Goal: Task Accomplishment & Management: Manage account settings

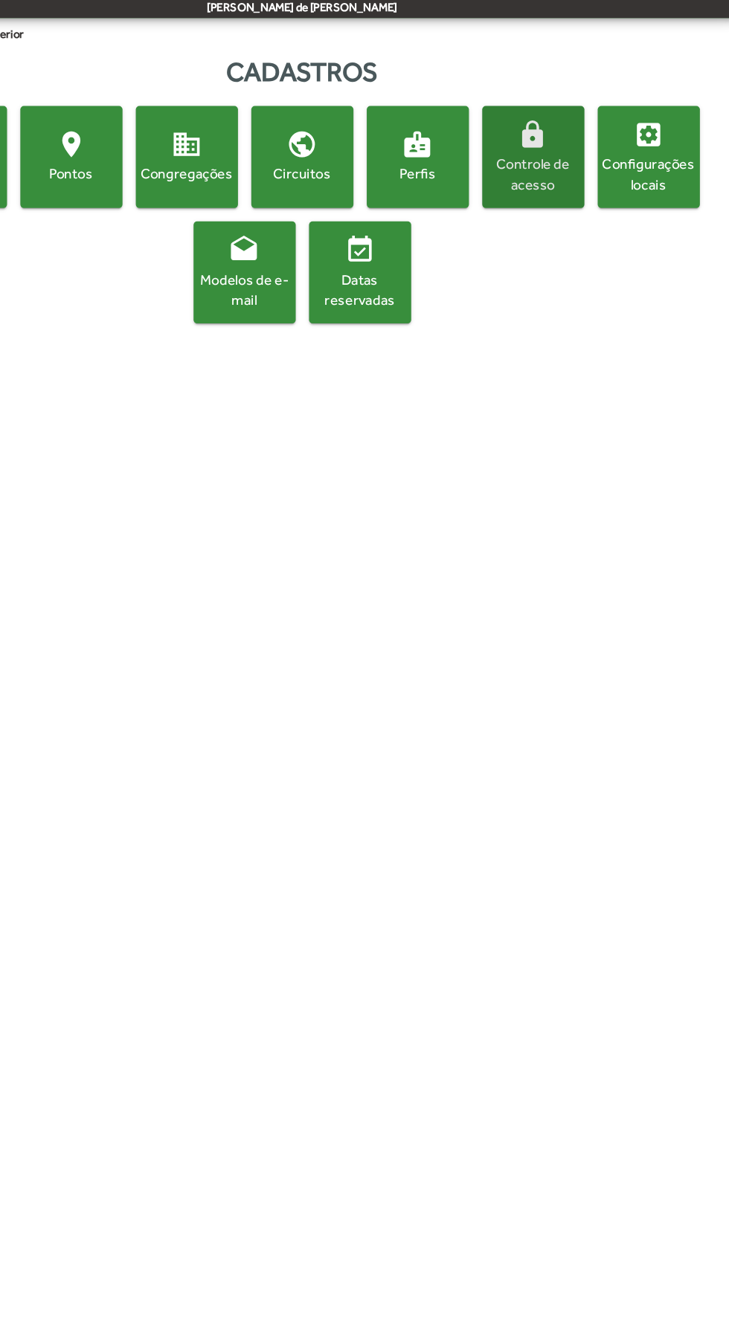
click at [562, 196] on div "Controle de acesso" at bounding box center [558, 201] width 80 height 33
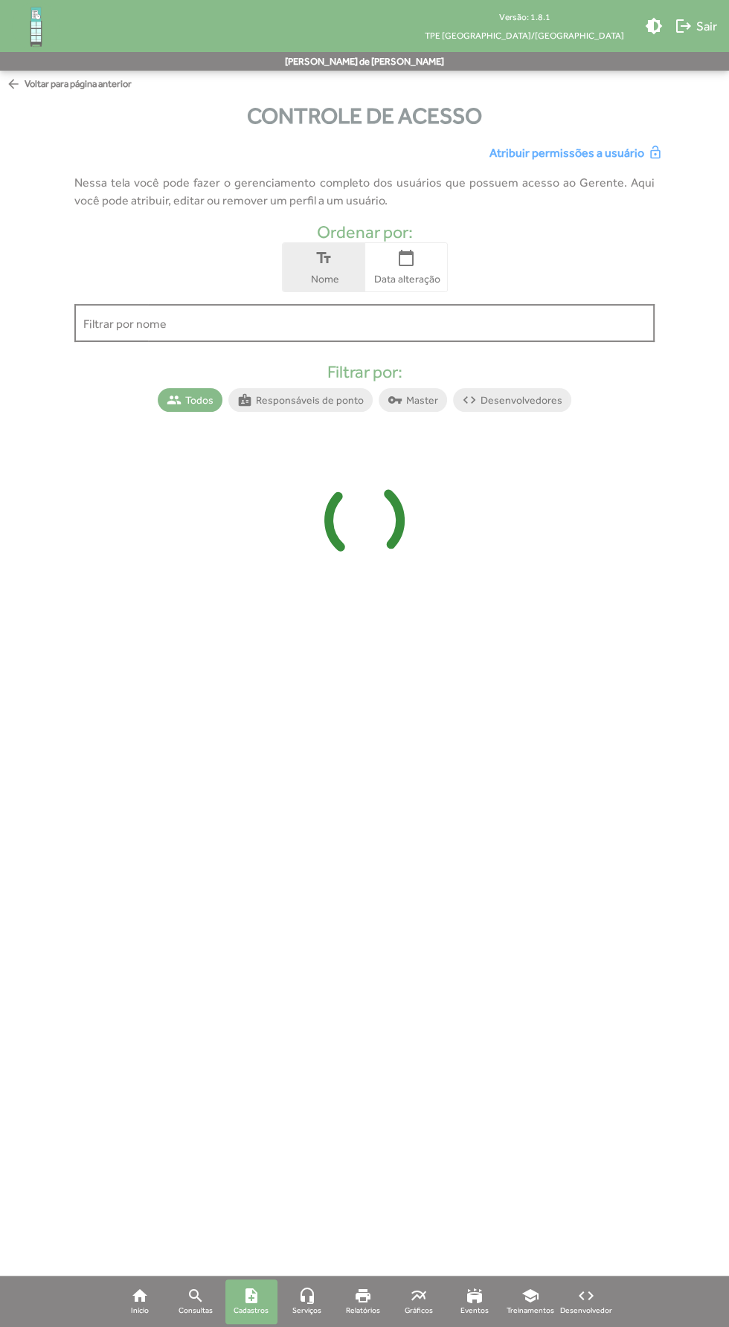
click at [138, 338] on div "Filtrar por nome" at bounding box center [364, 321] width 563 height 41
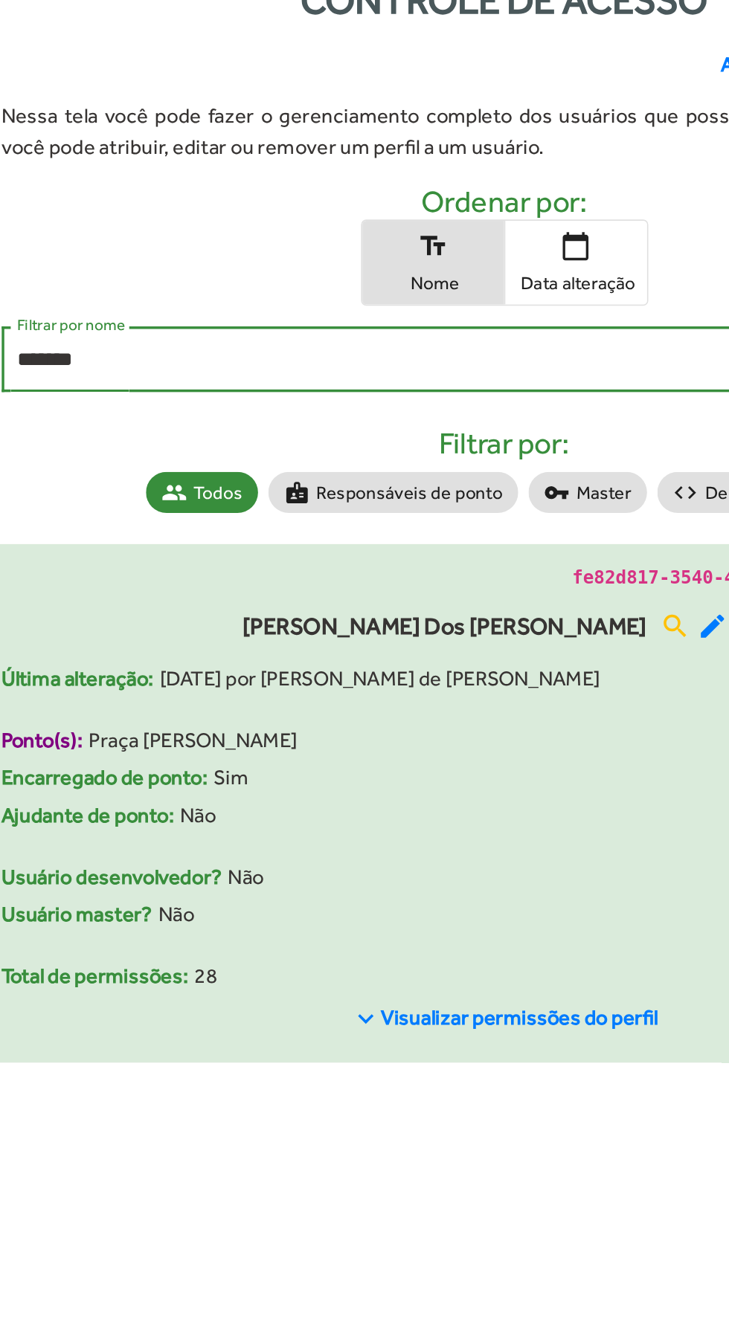
type input "*******"
click at [291, 710] on mat-icon "keyboard_arrow_down" at bounding box center [285, 704] width 18 height 18
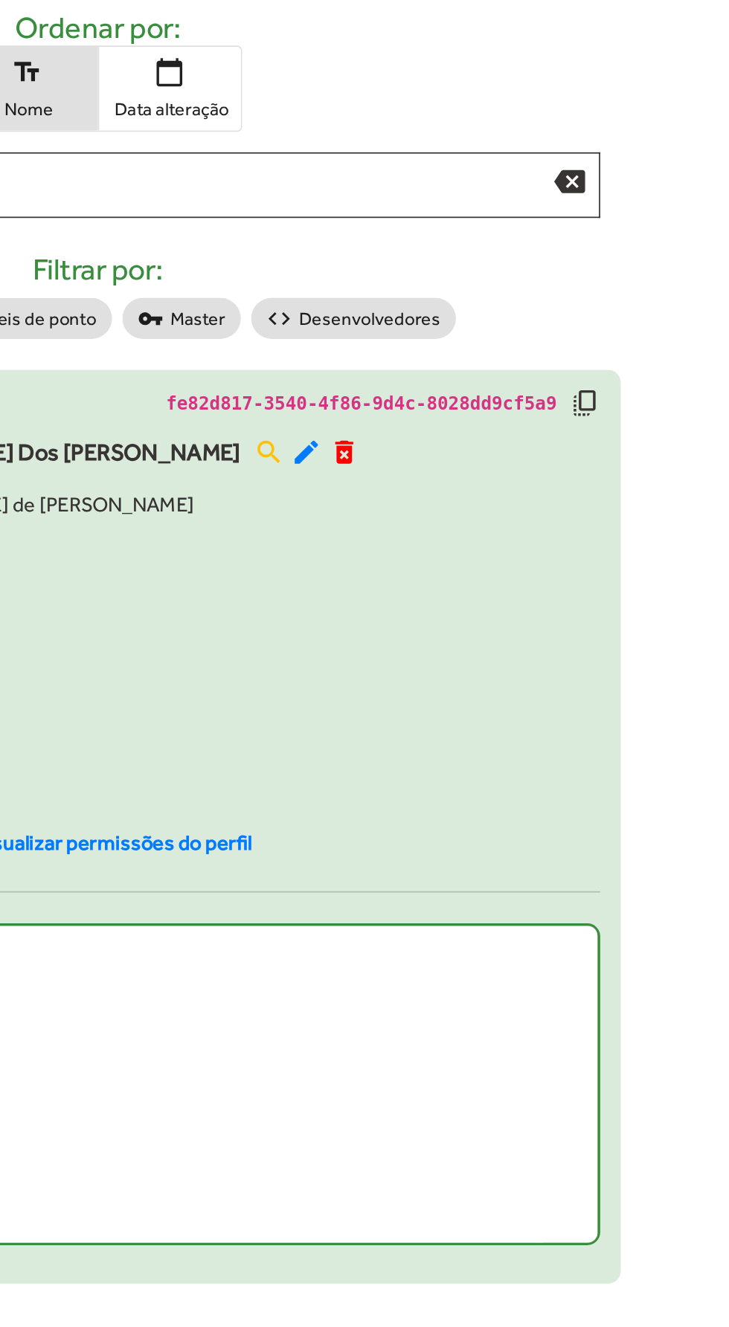
click at [476, 484] on mat-icon "edit" at bounding box center [485, 477] width 18 height 18
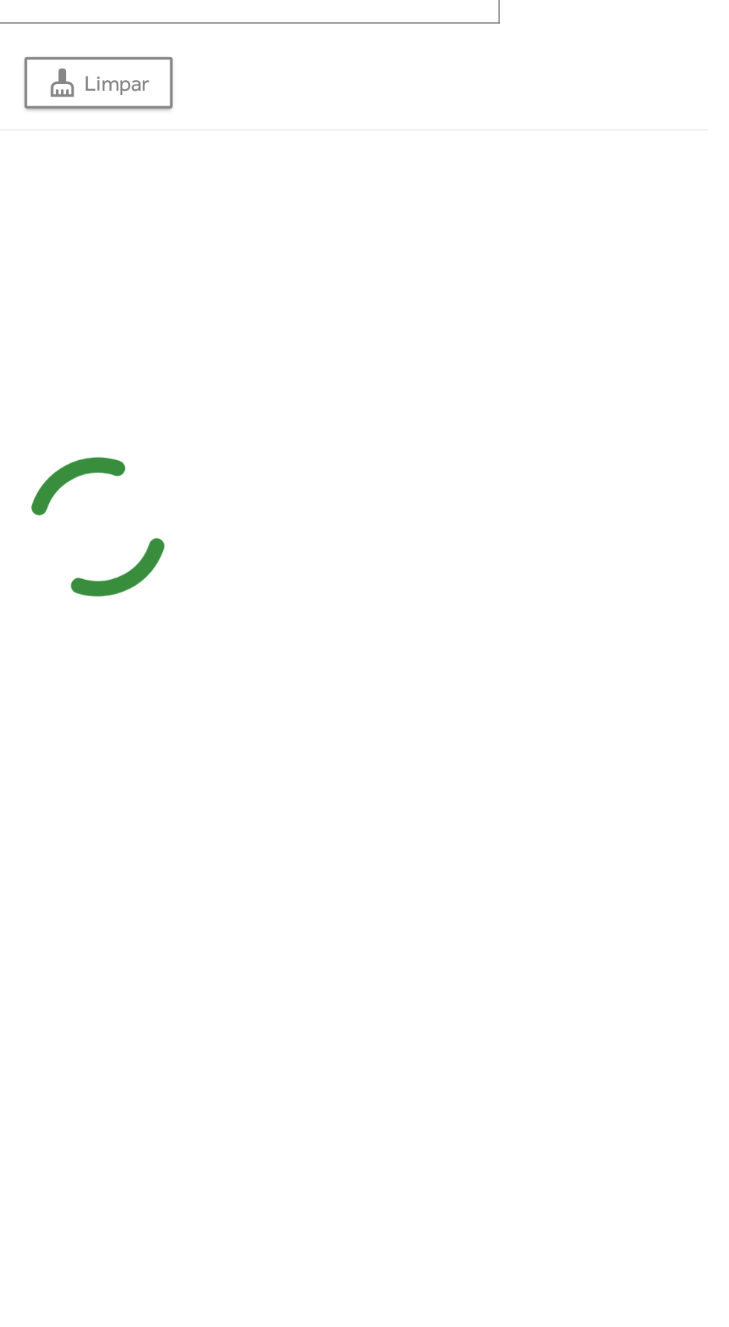
type input "**********"
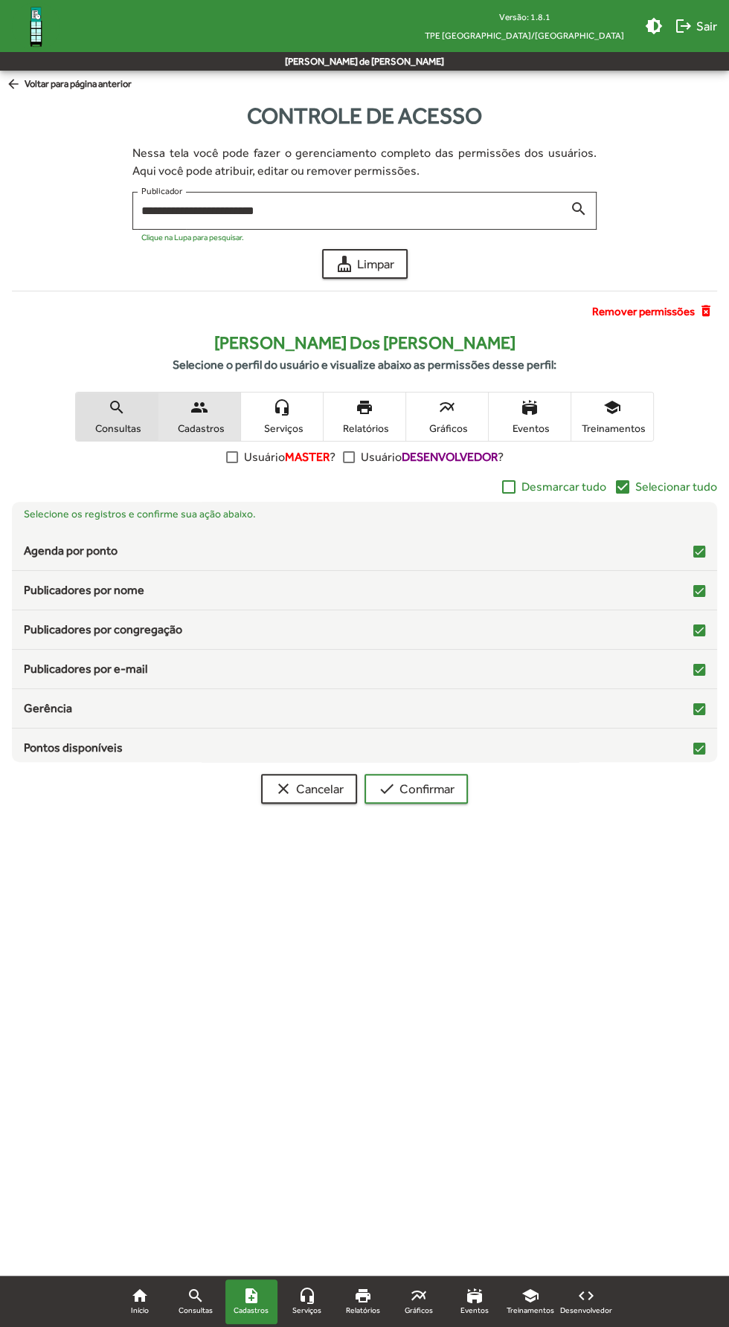
click at [206, 408] on mat-icon "people" at bounding box center [199, 408] width 18 height 18
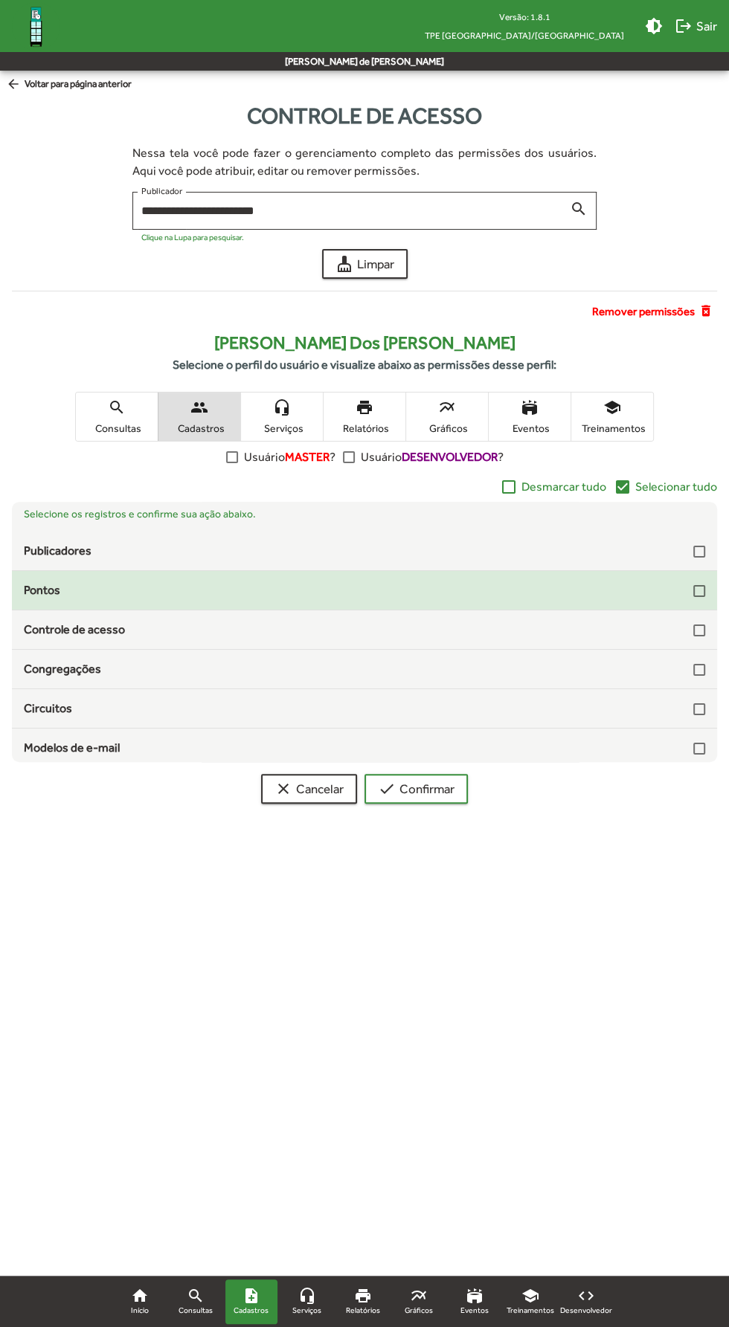
click at [693, 591] on div at bounding box center [699, 591] width 12 height 12
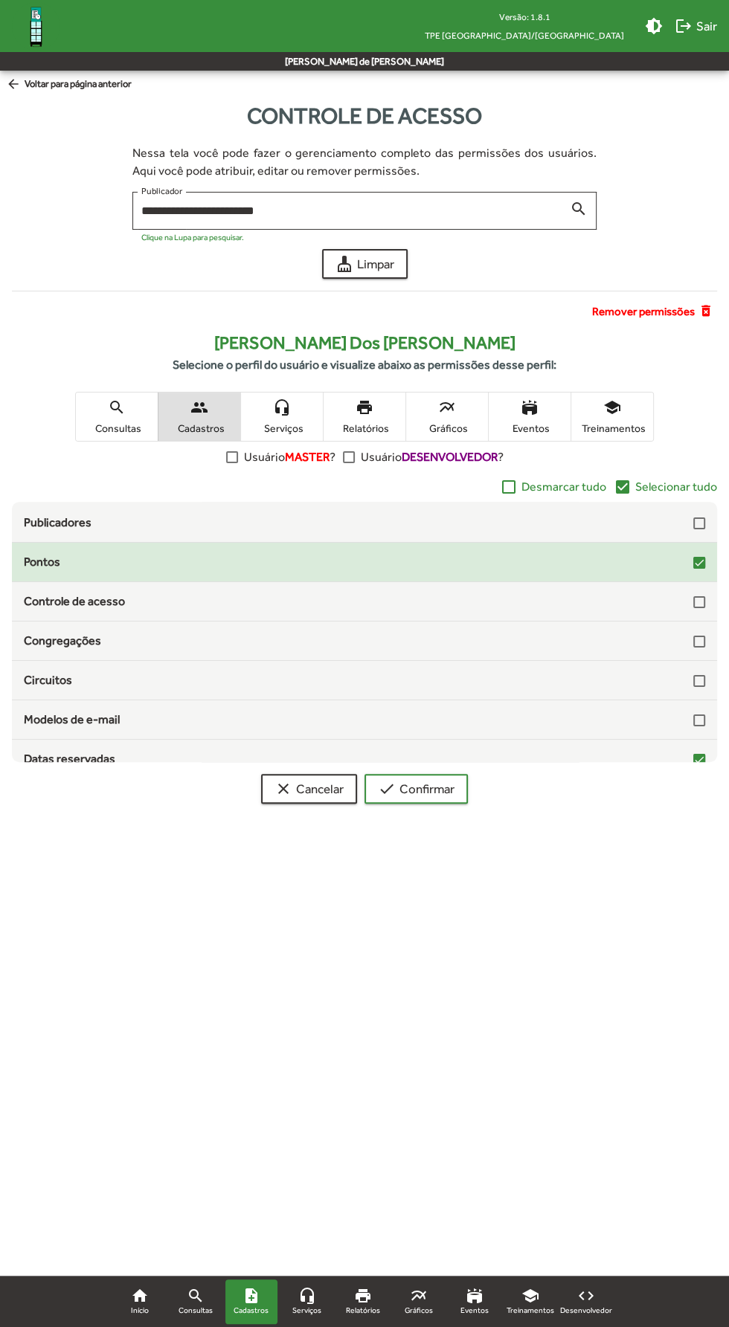
scroll to position [43, 0]
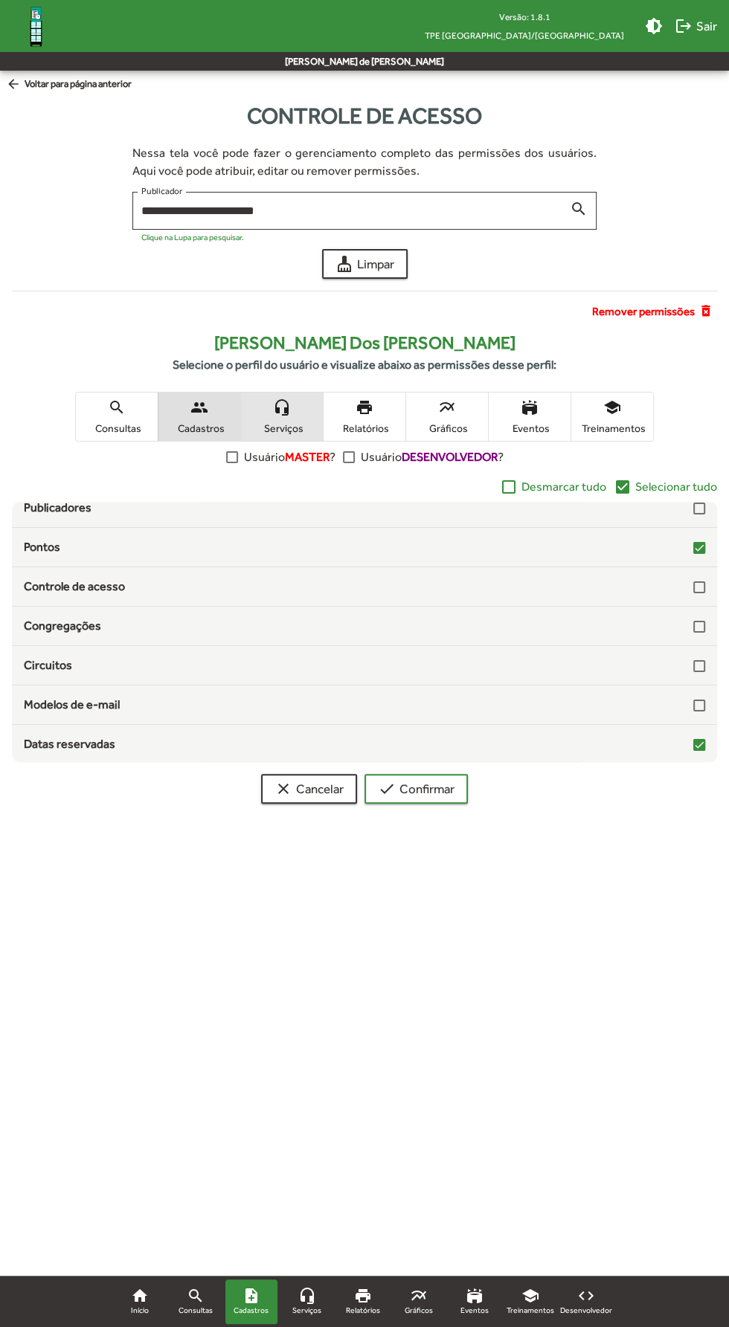
click at [299, 416] on span "headset_mic Serviços" at bounding box center [282, 417] width 82 height 48
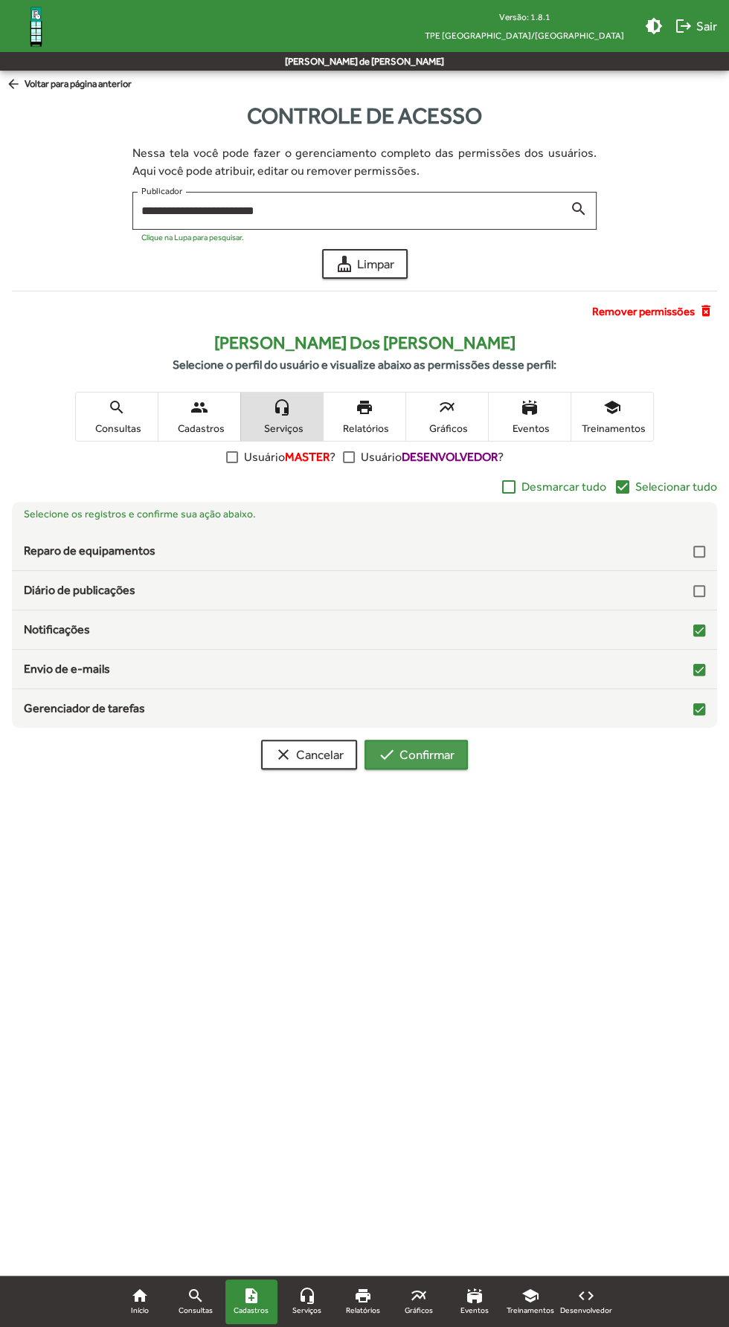
click at [440, 753] on span "check Confirmar" at bounding box center [416, 754] width 77 height 27
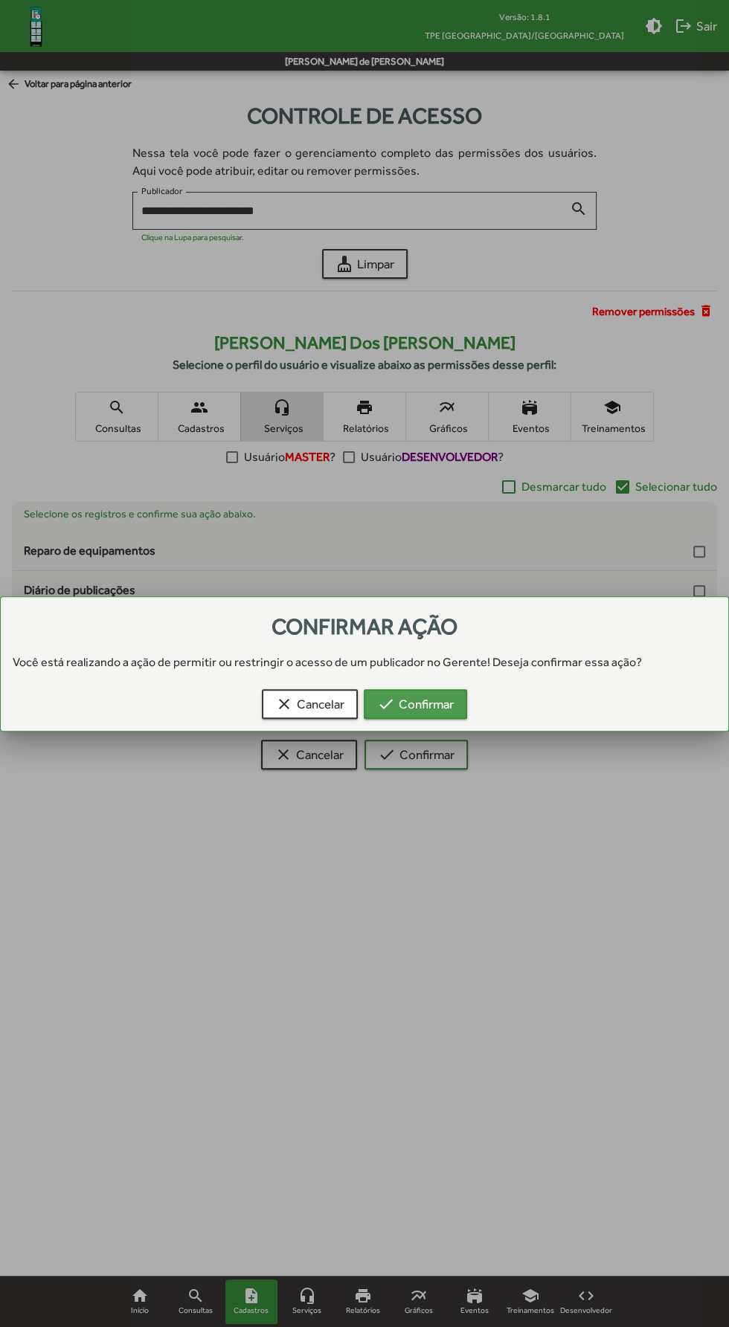
click at [460, 712] on button "check Confirmar" at bounding box center [415, 704] width 103 height 30
